Goal: Transaction & Acquisition: Purchase product/service

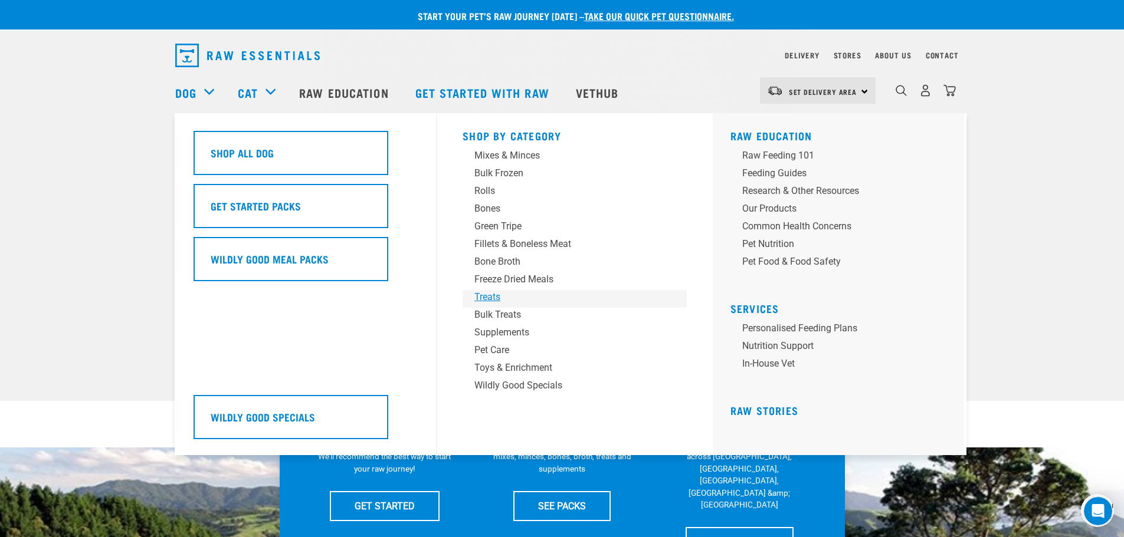
click at [494, 296] on div "Treats" at bounding box center [566, 297] width 184 height 14
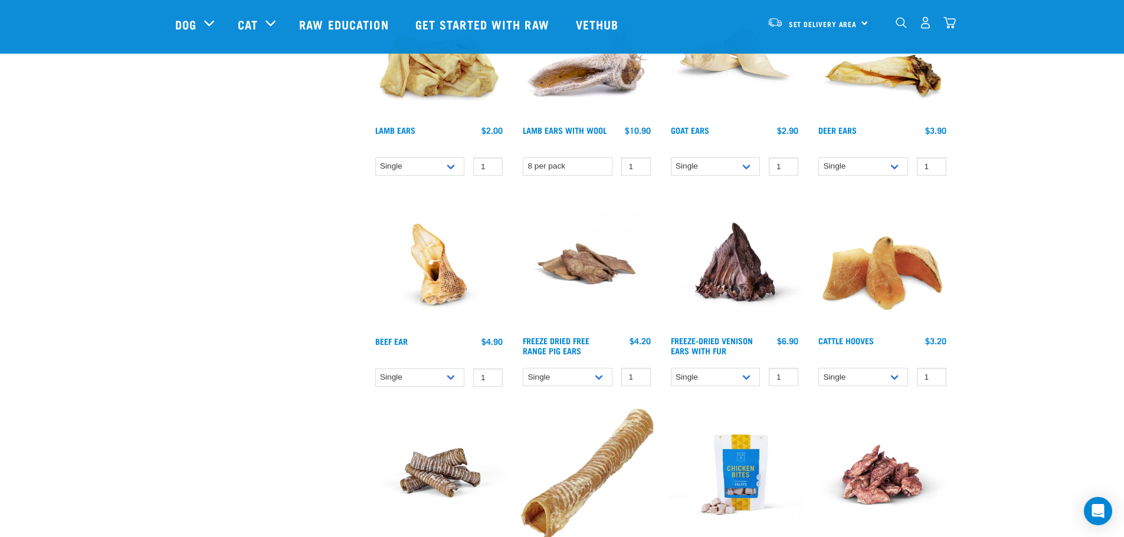
scroll to position [708, 0]
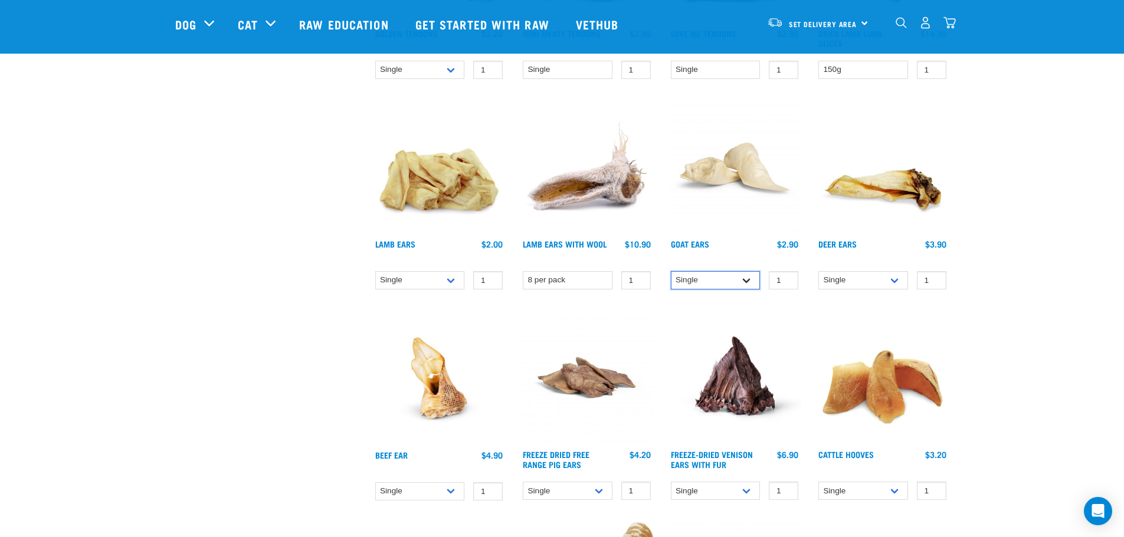
click at [749, 275] on select "Single 10 per pack 25 per pack" at bounding box center [716, 280] width 90 height 18
click at [671, 271] on select "Single 10 per pack 25 per pack" at bounding box center [716, 280] width 90 height 18
click at [742, 280] on select "Single 10 per pack 25 per pack" at bounding box center [716, 280] width 90 height 18
select select "128037"
click at [671, 271] on select "Single 10 per pack 25 per pack" at bounding box center [716, 280] width 90 height 18
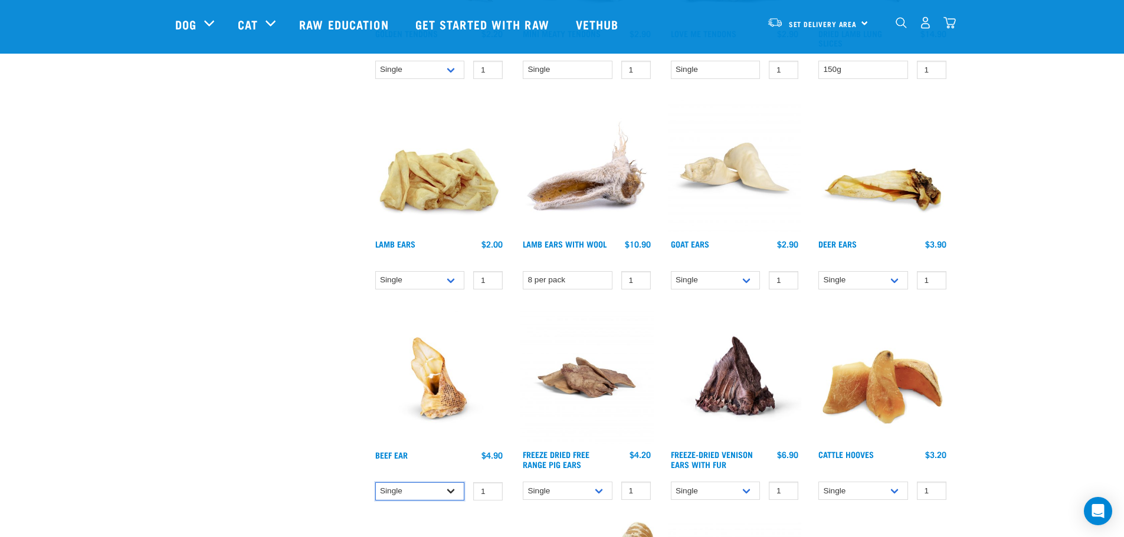
click at [457, 493] on select "Single 10 per pack 25 per pack" at bounding box center [420, 491] width 90 height 18
select select "682020"
click at [375, 482] on select "Single 10 per pack 25 per pack" at bounding box center [420, 491] width 90 height 18
click at [599, 493] on select "Single 10 per pack 25 per pack" at bounding box center [568, 491] width 90 height 18
select select "235894"
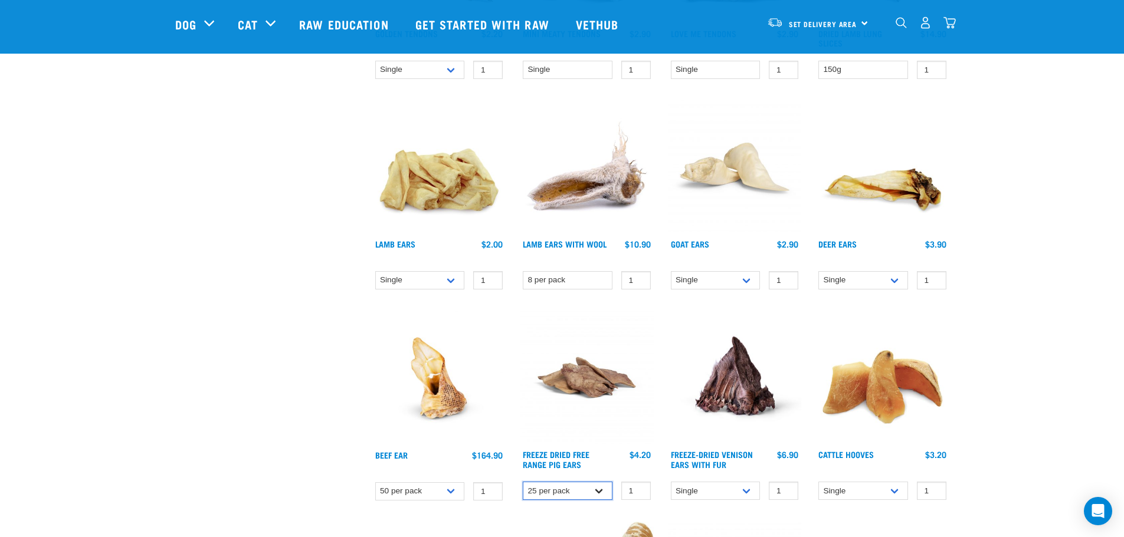
click at [523, 482] on select "Single 10 per pack 25 per pack" at bounding box center [568, 491] width 90 height 18
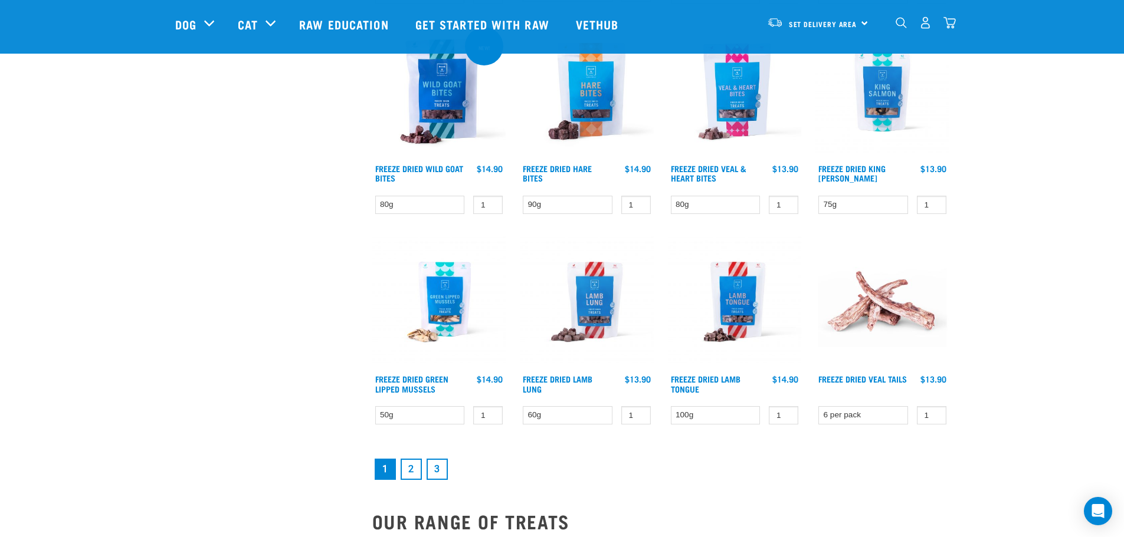
scroll to position [1475, 0]
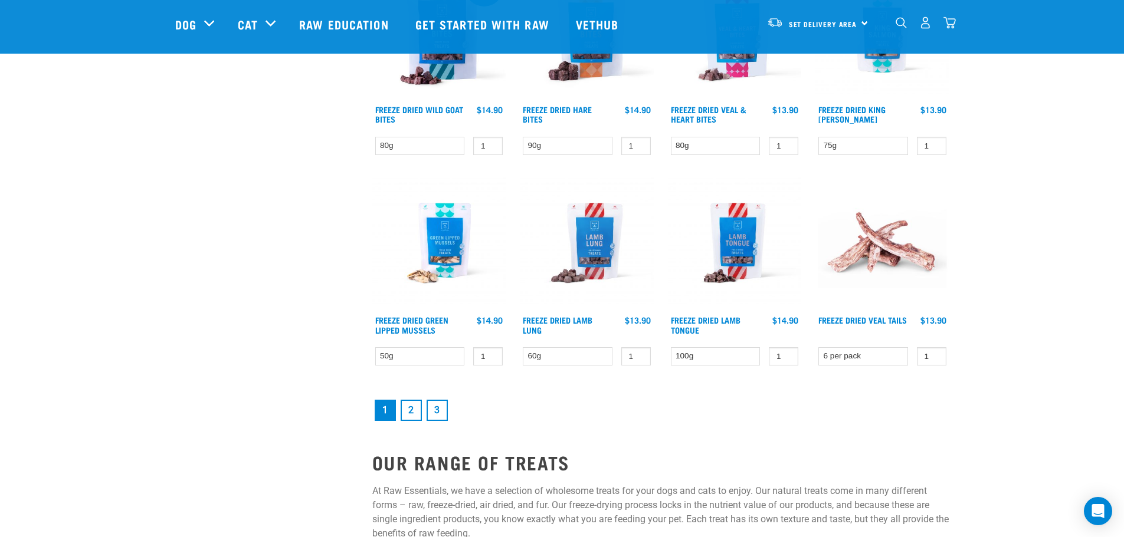
click at [419, 414] on link "2" at bounding box center [411, 410] width 21 height 21
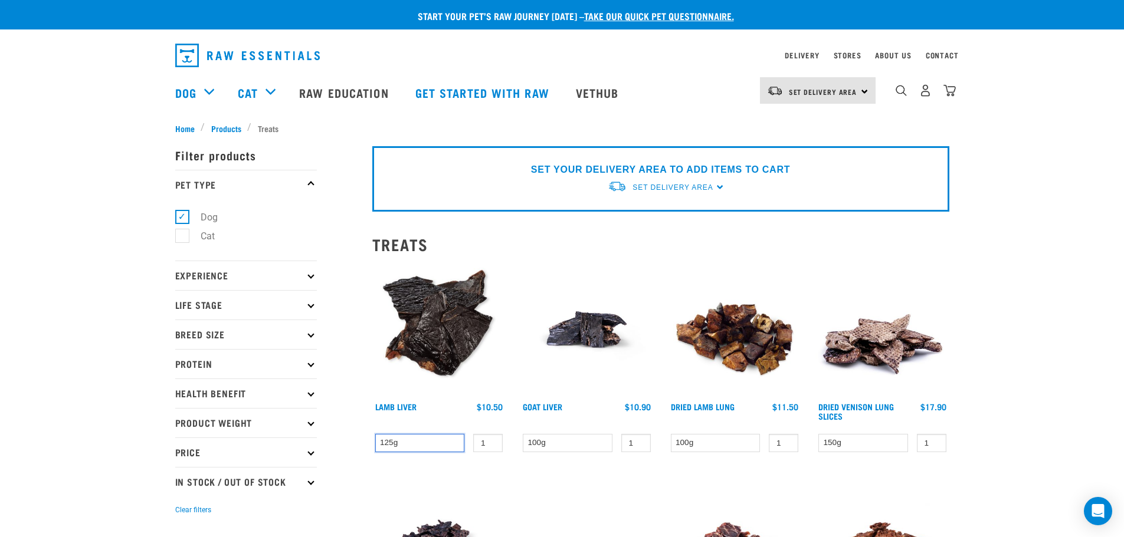
click at [418, 442] on select "125g" at bounding box center [420, 443] width 90 height 18
click at [419, 442] on select "125g" at bounding box center [420, 443] width 90 height 18
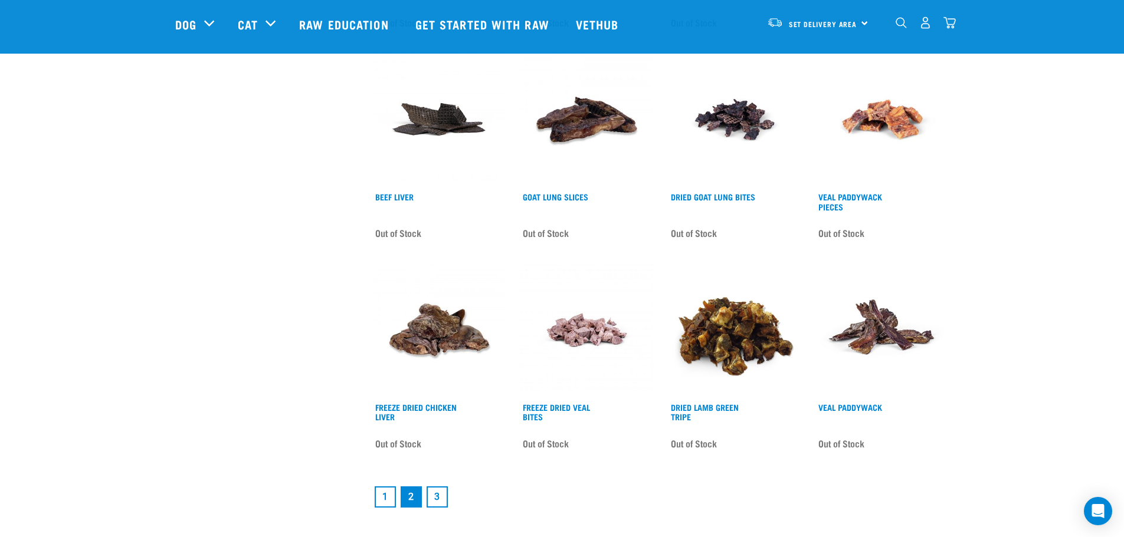
scroll to position [1416, 0]
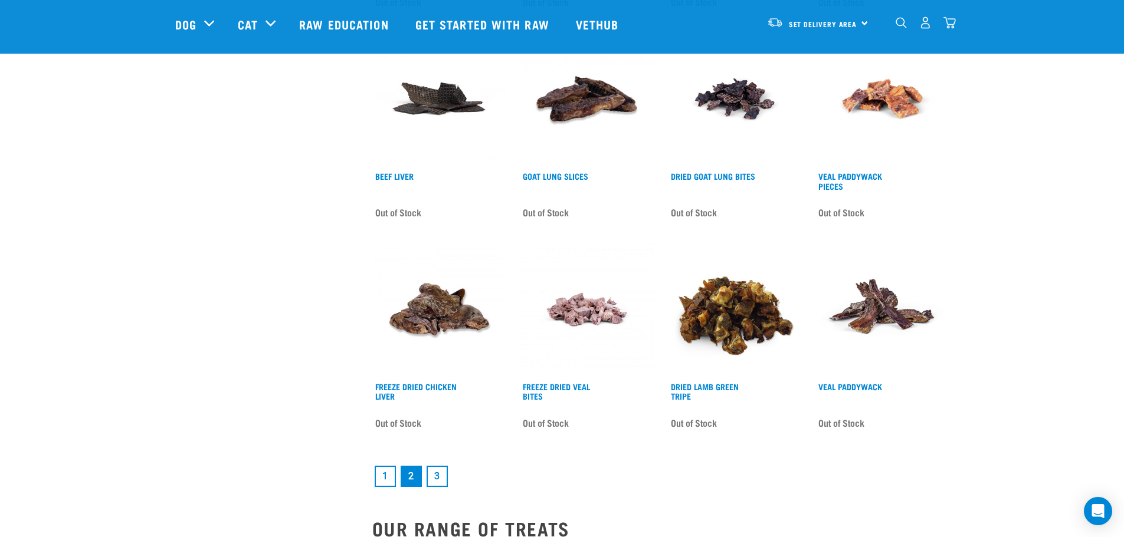
click at [439, 477] on link "3" at bounding box center [436, 476] width 21 height 21
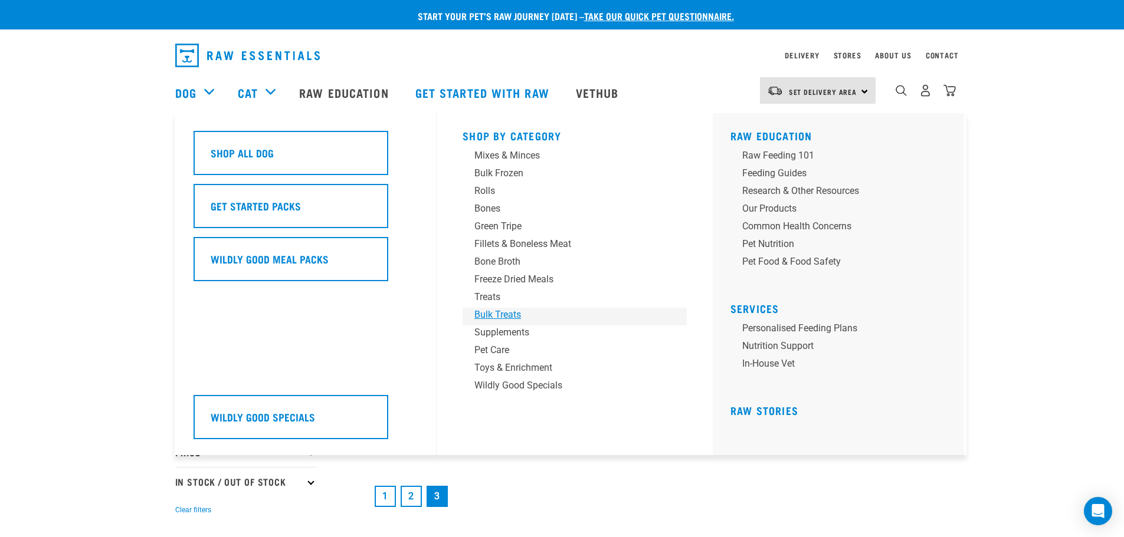
click at [486, 314] on div "Bulk Treats" at bounding box center [566, 315] width 184 height 14
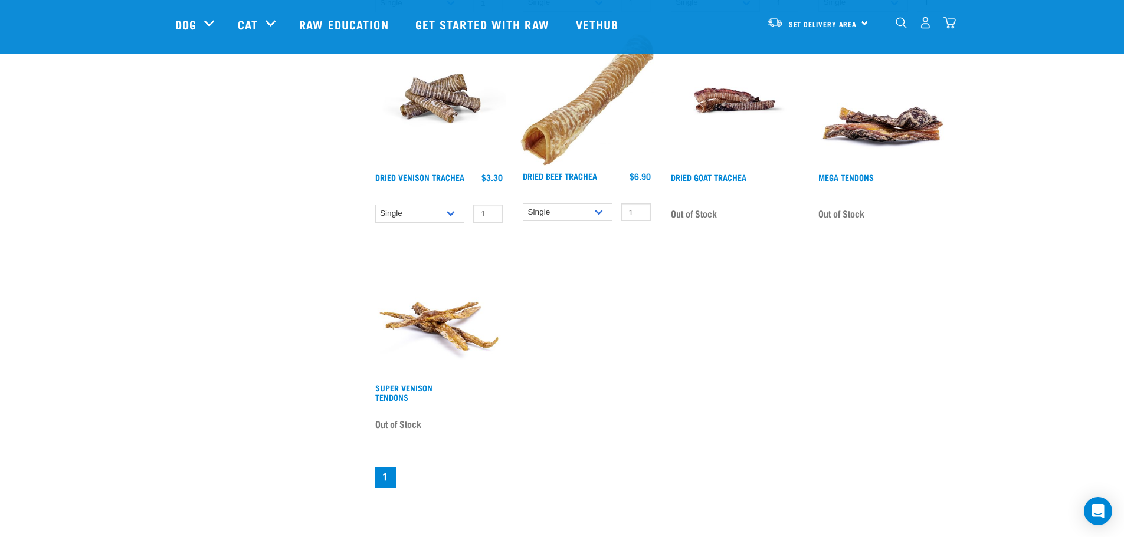
scroll to position [885, 0]
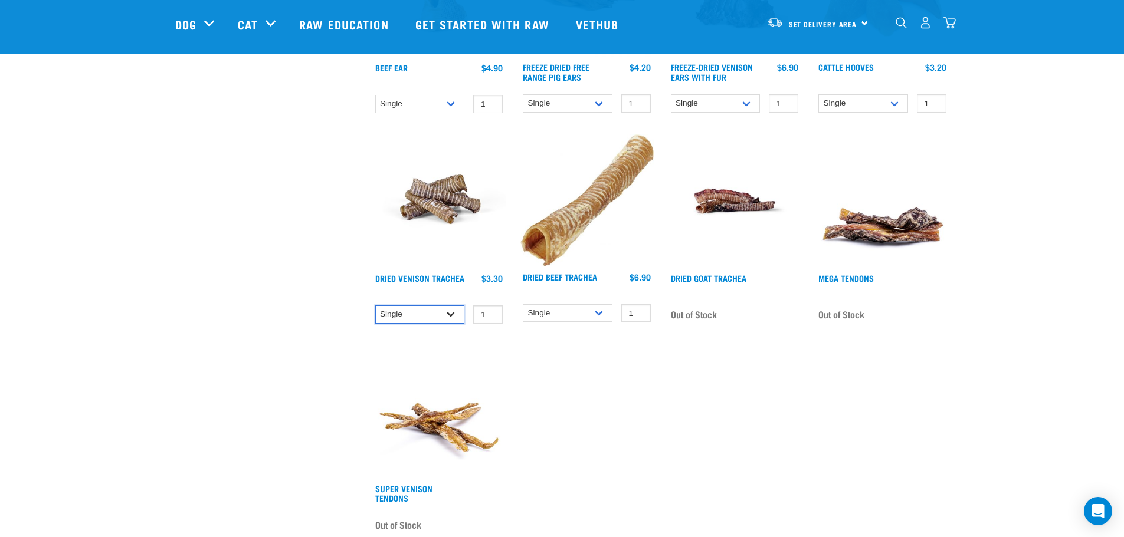
click at [455, 312] on select "Single 10 per pack 25 per pack" at bounding box center [420, 315] width 90 height 18
click at [454, 312] on select "Single 10 per pack 25 per pack" at bounding box center [420, 315] width 90 height 18
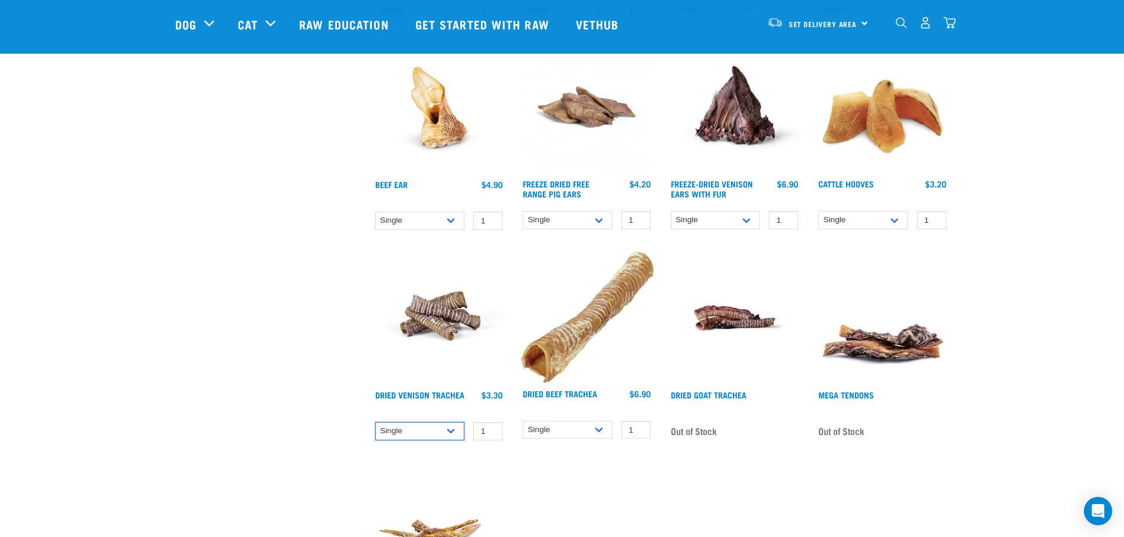
scroll to position [767, 0]
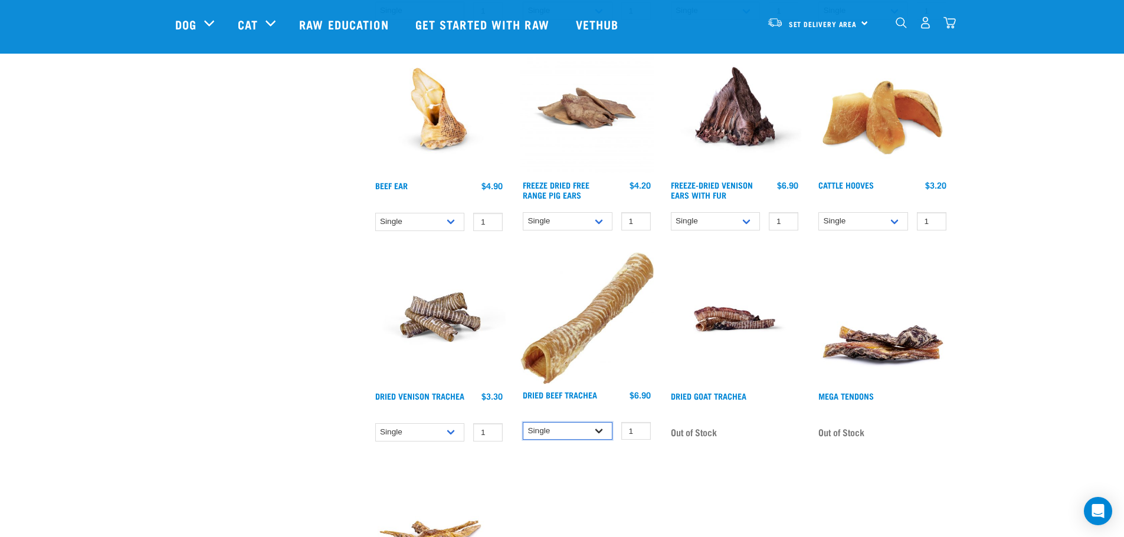
click at [599, 432] on select "Single 10 per pack 25 per pack" at bounding box center [568, 431] width 90 height 18
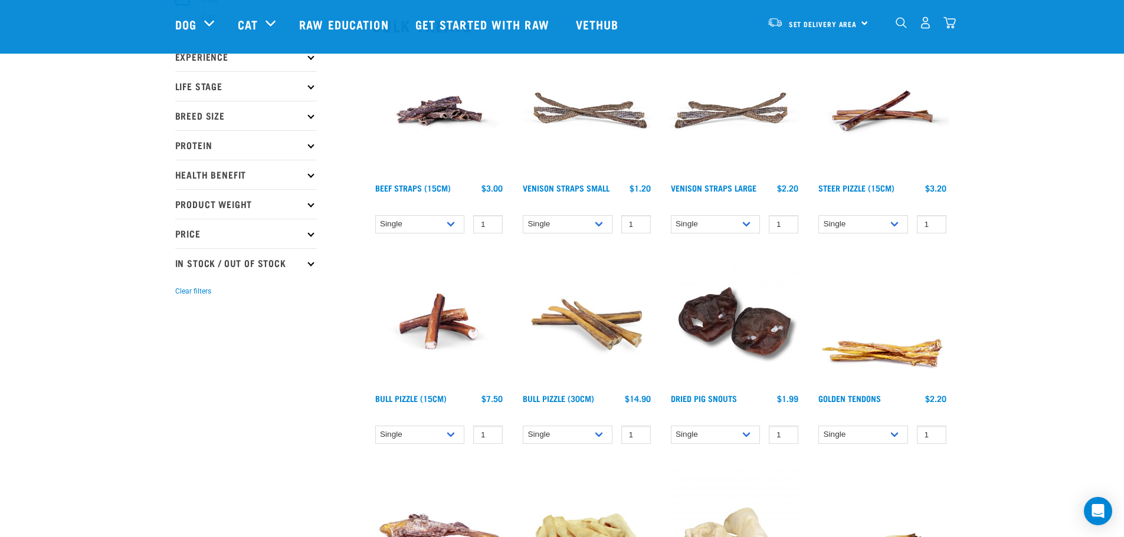
scroll to position [236, 0]
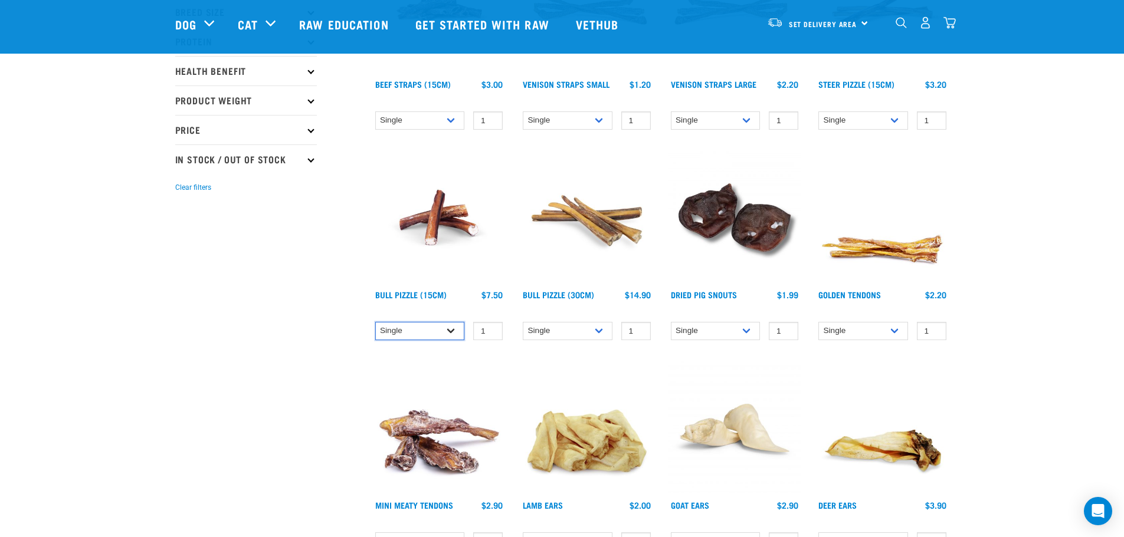
click at [442, 332] on select "Single 10 per pack 25 per pack" at bounding box center [420, 331] width 90 height 18
click at [375, 322] on select "Single 10 per pack 25 per pack" at bounding box center [420, 331] width 90 height 18
click at [458, 324] on select "Single 10 per pack 25 per pack" at bounding box center [420, 331] width 90 height 18
select select "682001"
click at [375, 322] on select "Single 10 per pack 25 per pack" at bounding box center [420, 331] width 90 height 18
